Goal: Information Seeking & Learning: Learn about a topic

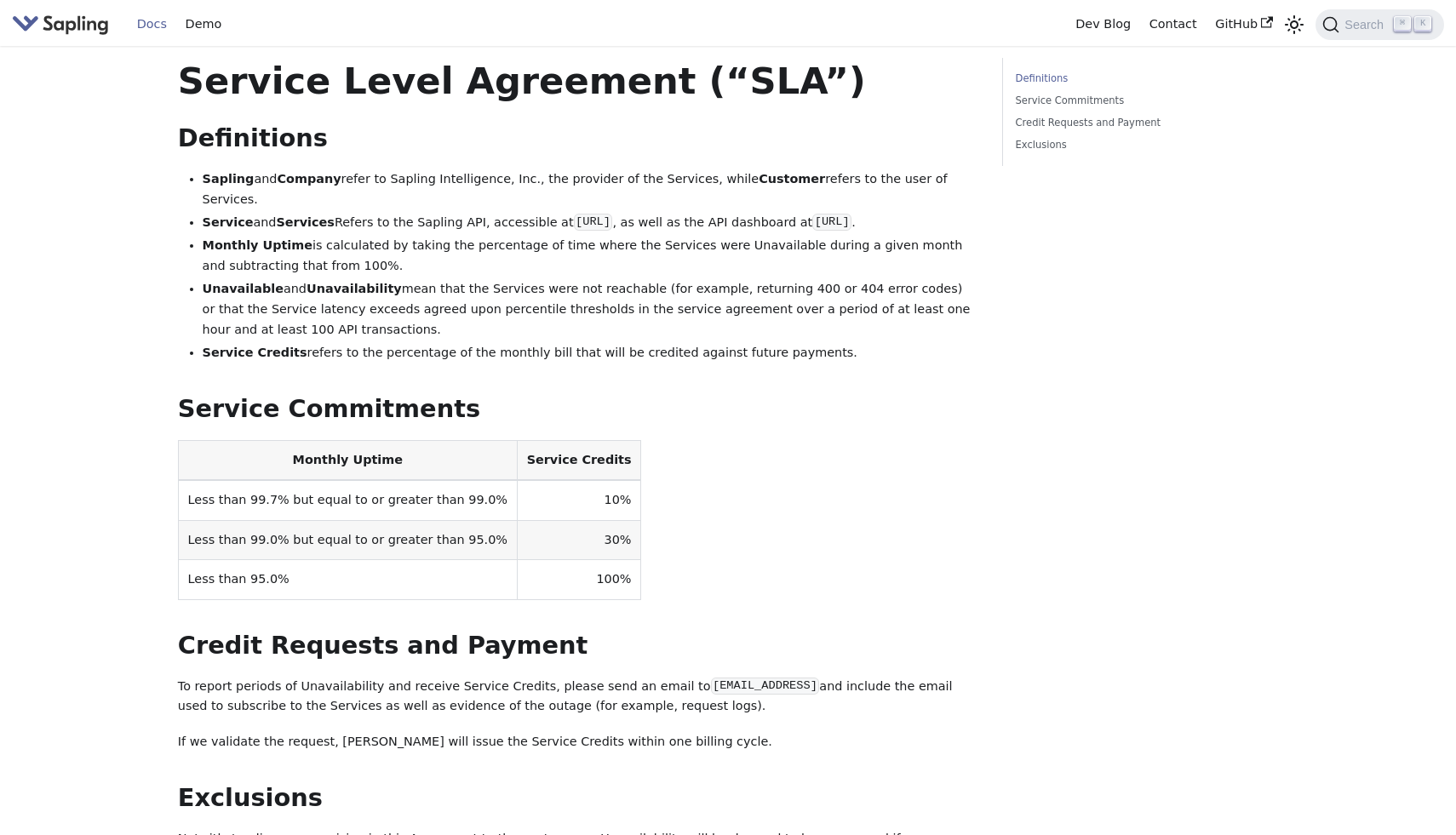
click at [143, 11] on link "Docs" at bounding box center [152, 24] width 49 height 27
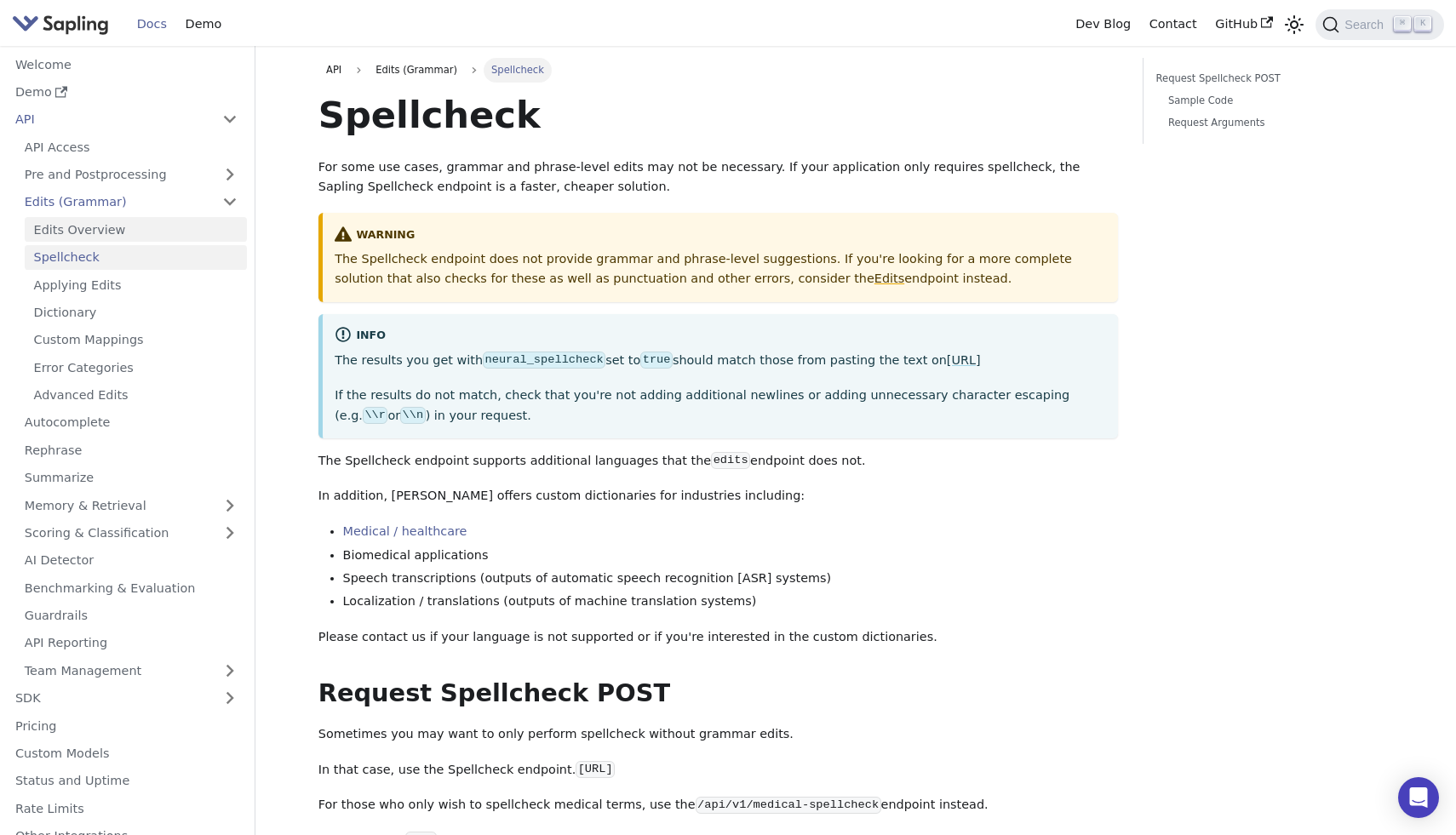
click at [86, 227] on link "Edits Overview" at bounding box center [136, 229] width 223 height 25
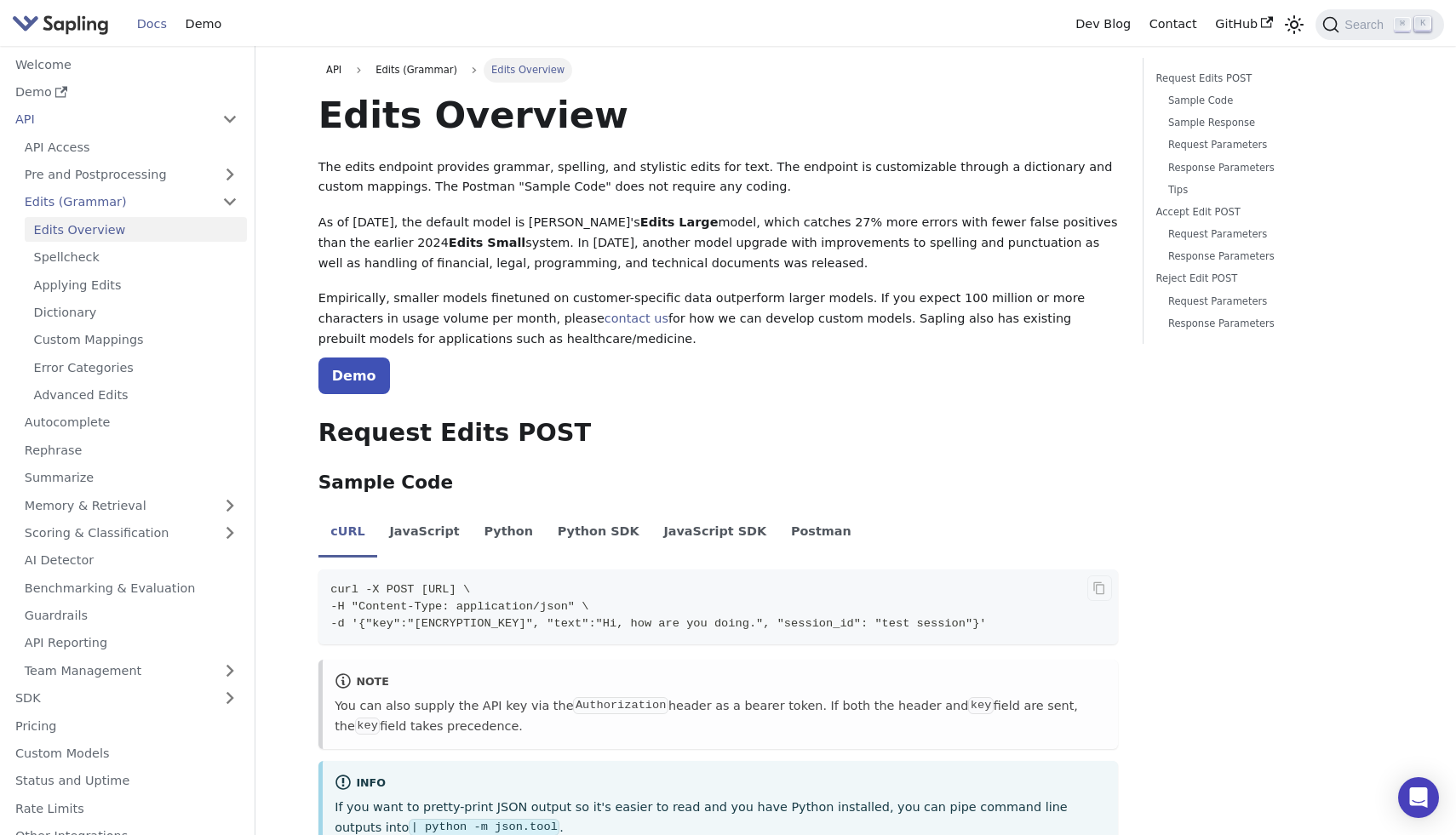
scroll to position [1756, 0]
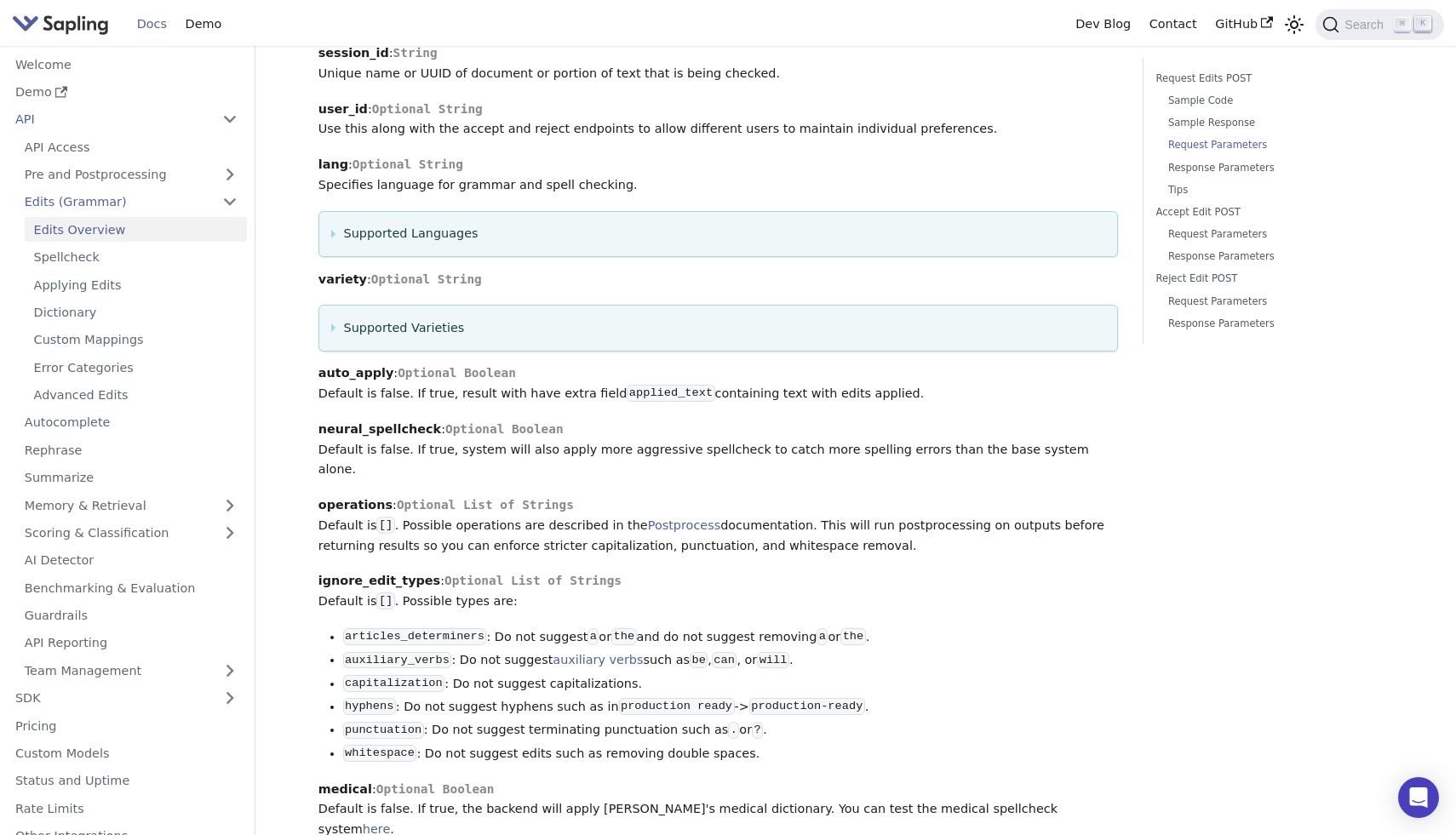
click at [375, 422] on strong "neural_spellcheck" at bounding box center [379, 429] width 122 height 14
